Goal: Task Accomplishment & Management: Manage account settings

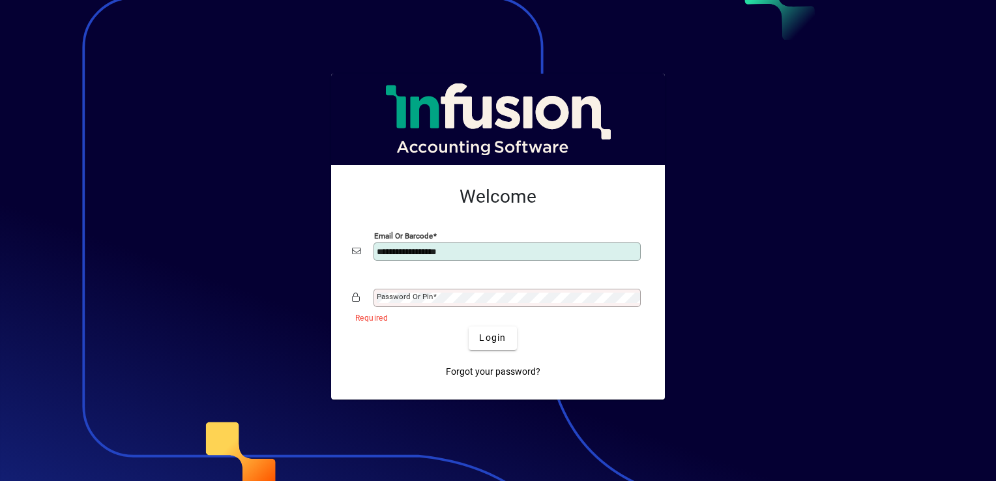
type input "**********"
click at [396, 297] on mat-label "Password or Pin" at bounding box center [405, 296] width 56 height 9
click at [635, 291] on div "Password or Pin" at bounding box center [507, 298] width 267 height 18
click at [493, 336] on span "Login" at bounding box center [492, 338] width 27 height 14
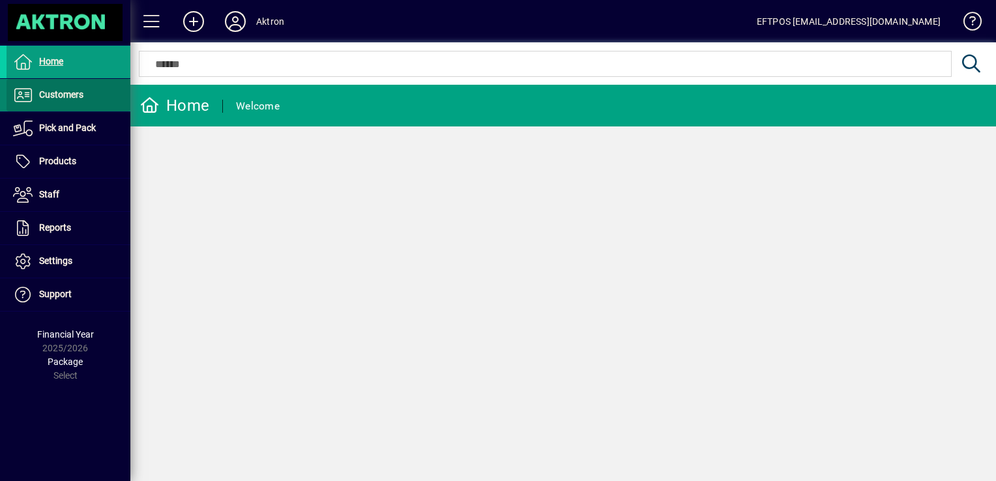
click at [69, 95] on span "Customers" at bounding box center [61, 94] width 44 height 10
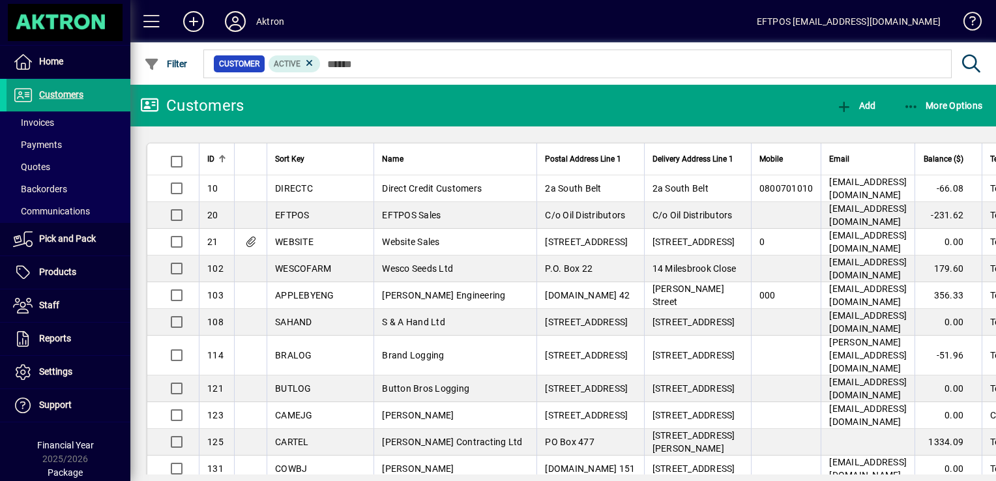
click at [276, 105] on mat-toolbar-row "Customers Add More Options" at bounding box center [563, 106] width 866 height 42
